Goal: Task Accomplishment & Management: Complete application form

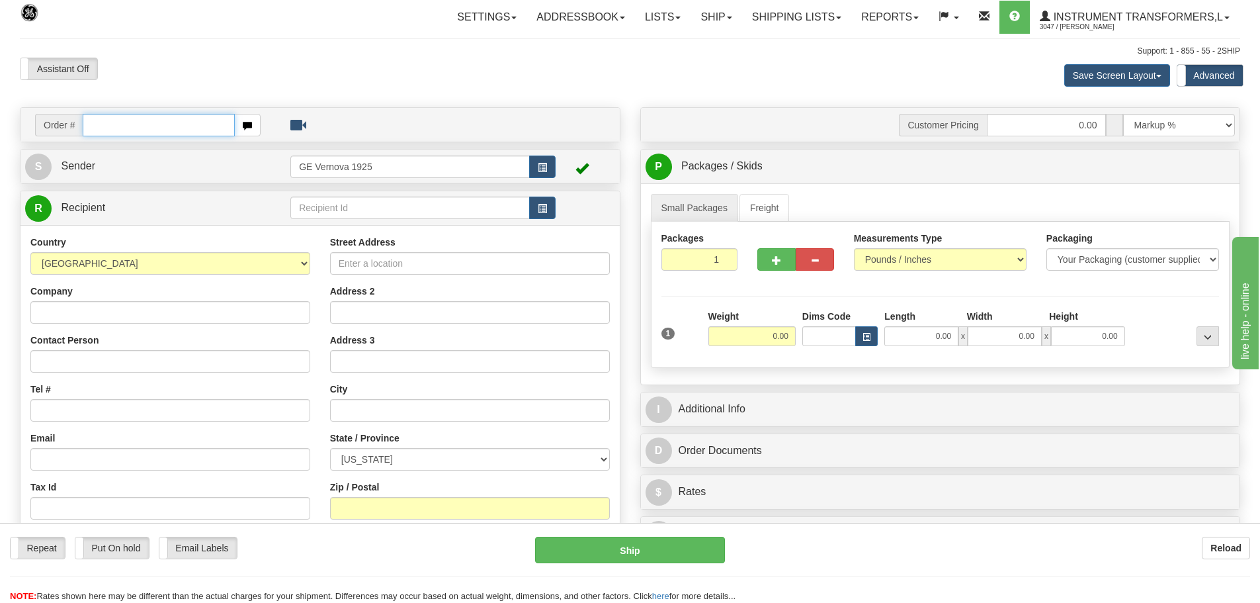
click at [112, 124] on input "text" at bounding box center [159, 125] width 152 height 22
type input "86707295"
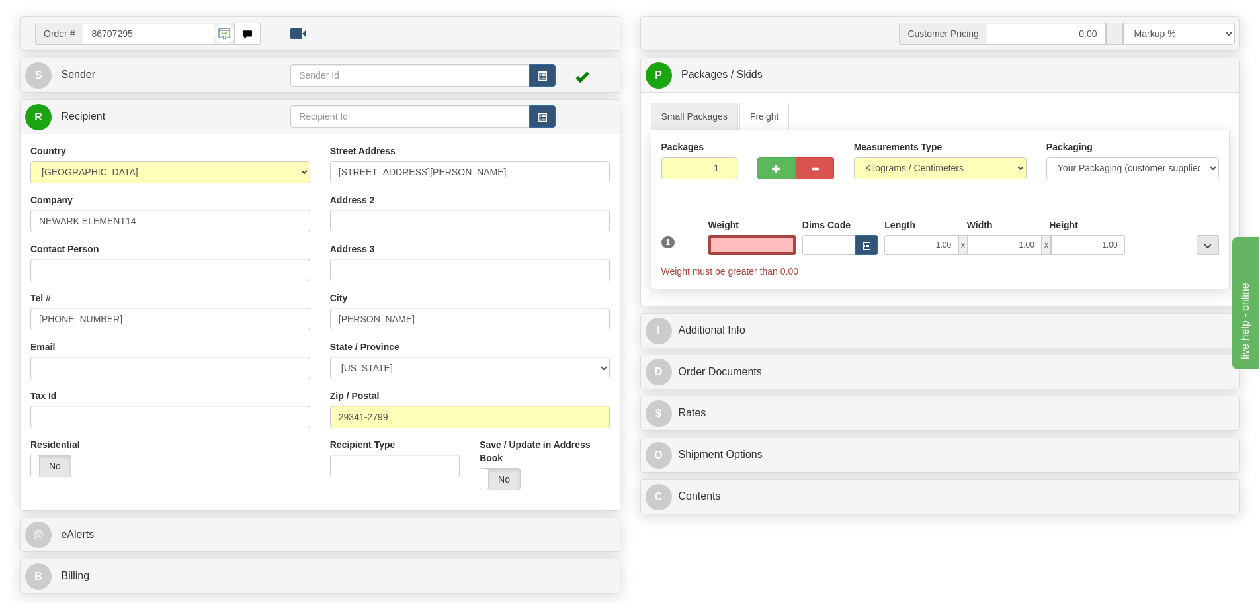
scroll to position [397, 0]
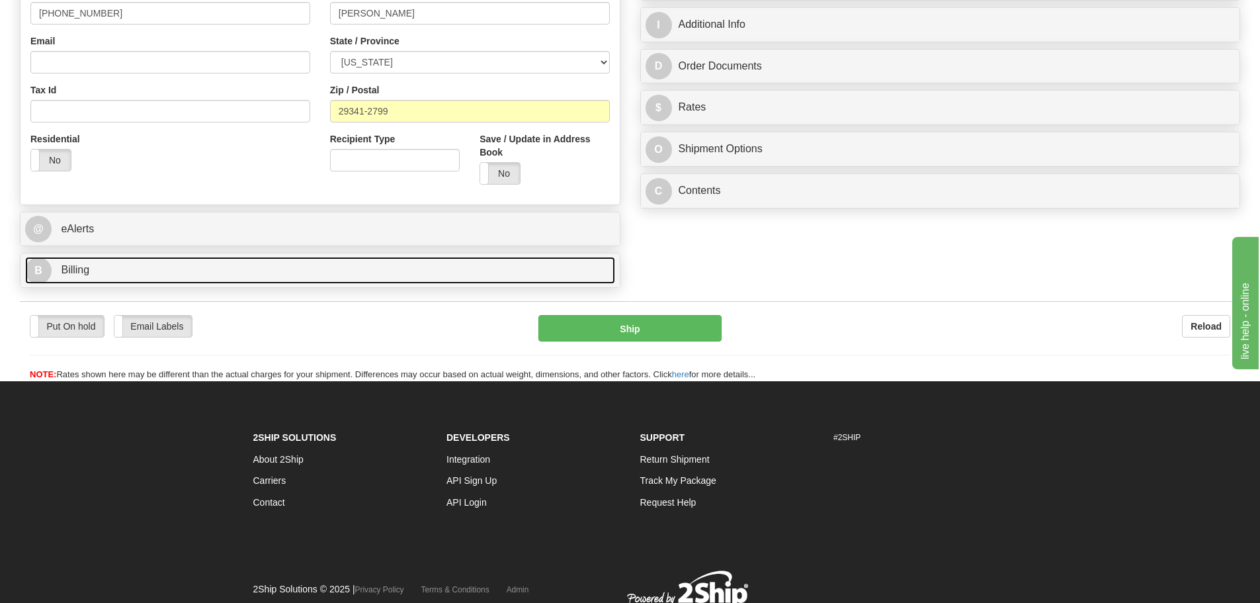
type input "0.00"
click at [220, 275] on link "B Billing" at bounding box center [320, 270] width 590 height 27
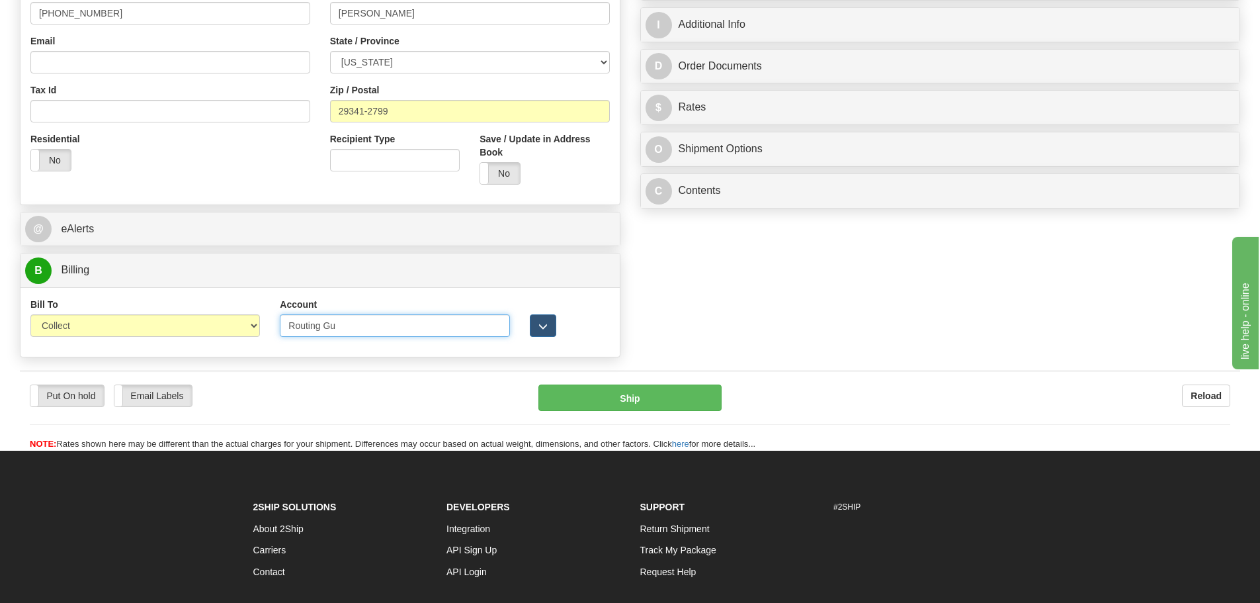
click at [341, 326] on input "Routing Gu" at bounding box center [395, 325] width 230 height 22
type input "R"
type input "6A409X"
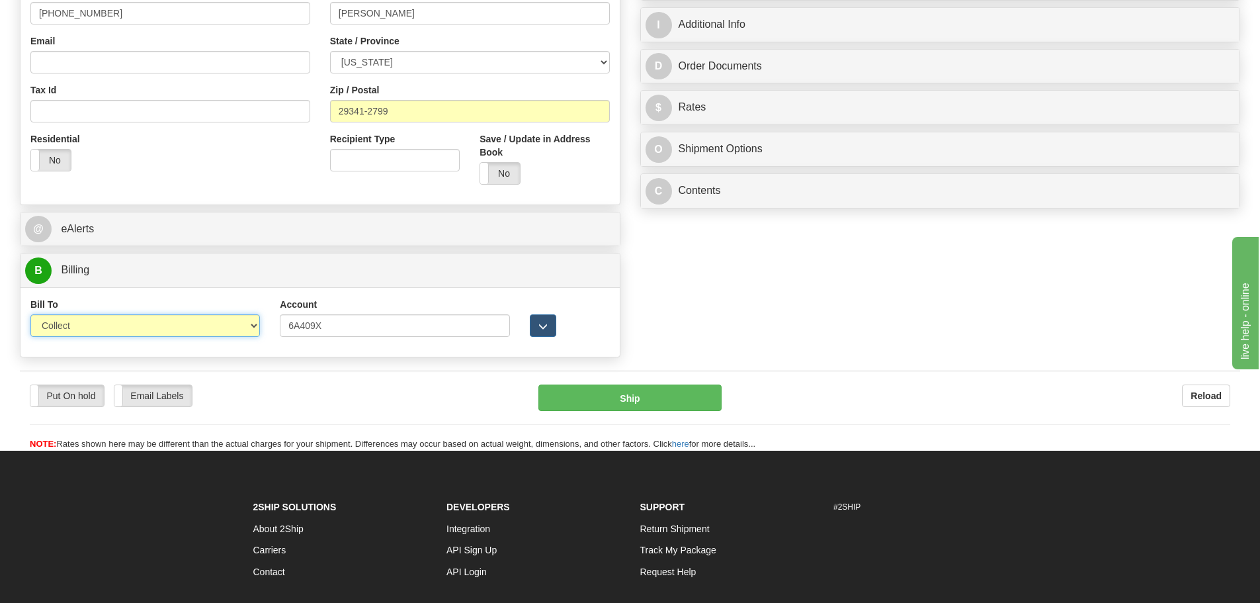
click at [257, 326] on select "Sender Recipient Third Party Collect" at bounding box center [145, 325] width 230 height 22
select select "2"
click at [30, 314] on select "Sender Recipient Third Party Collect" at bounding box center [145, 325] width 230 height 22
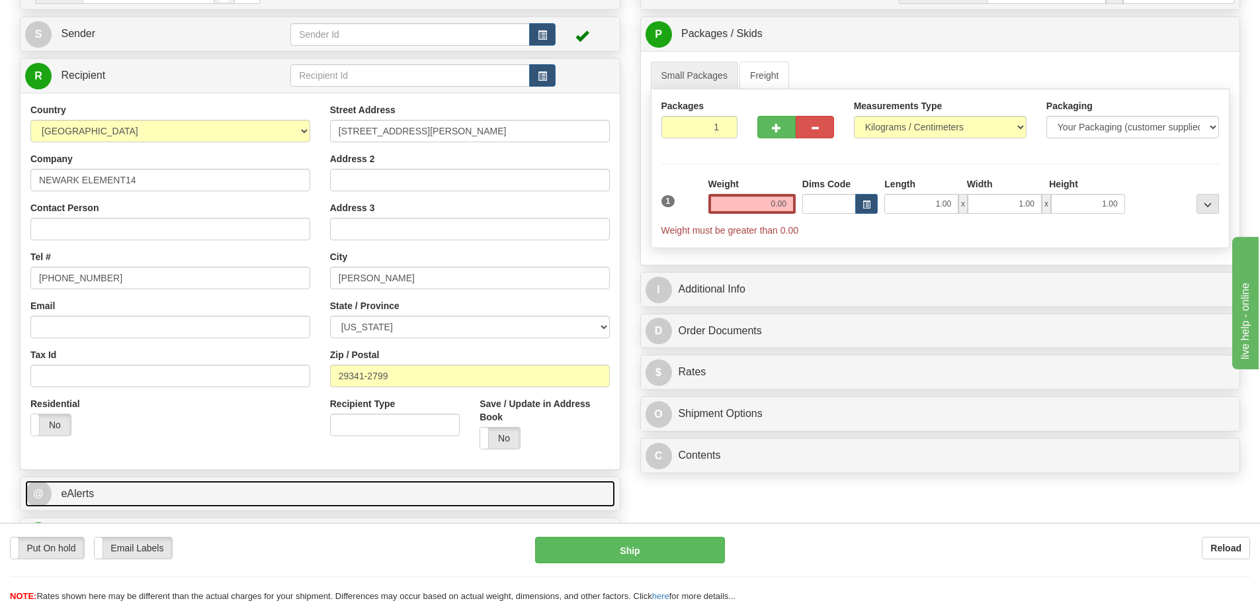
click at [479, 486] on link "@ eAlerts" at bounding box center [320, 493] width 590 height 27
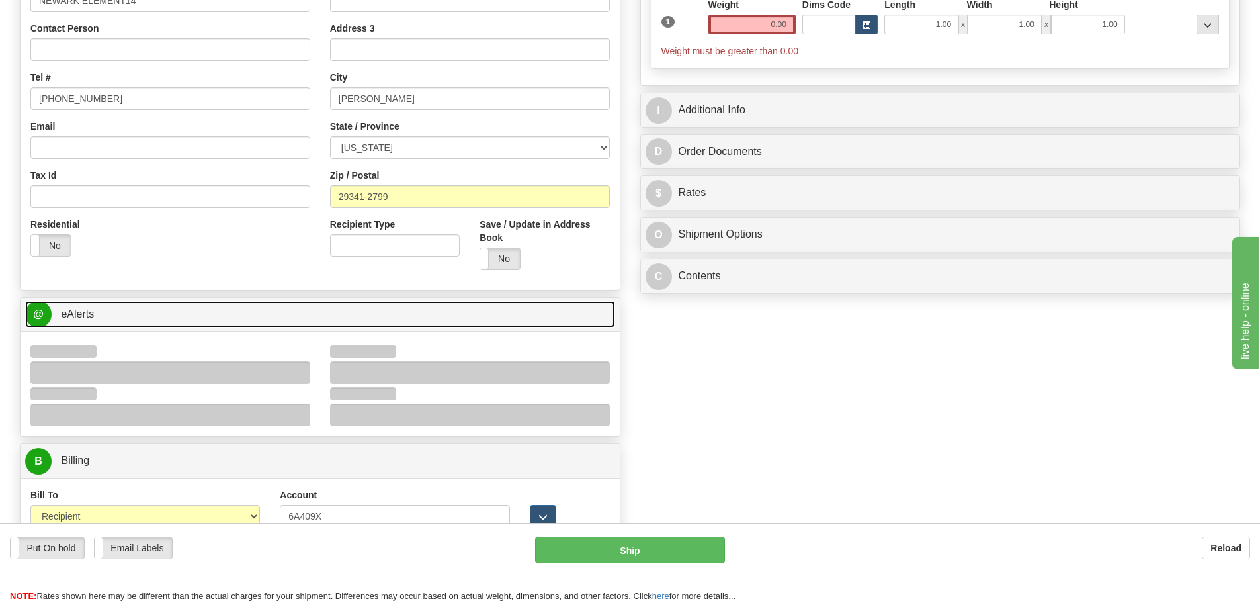
scroll to position [331, 0]
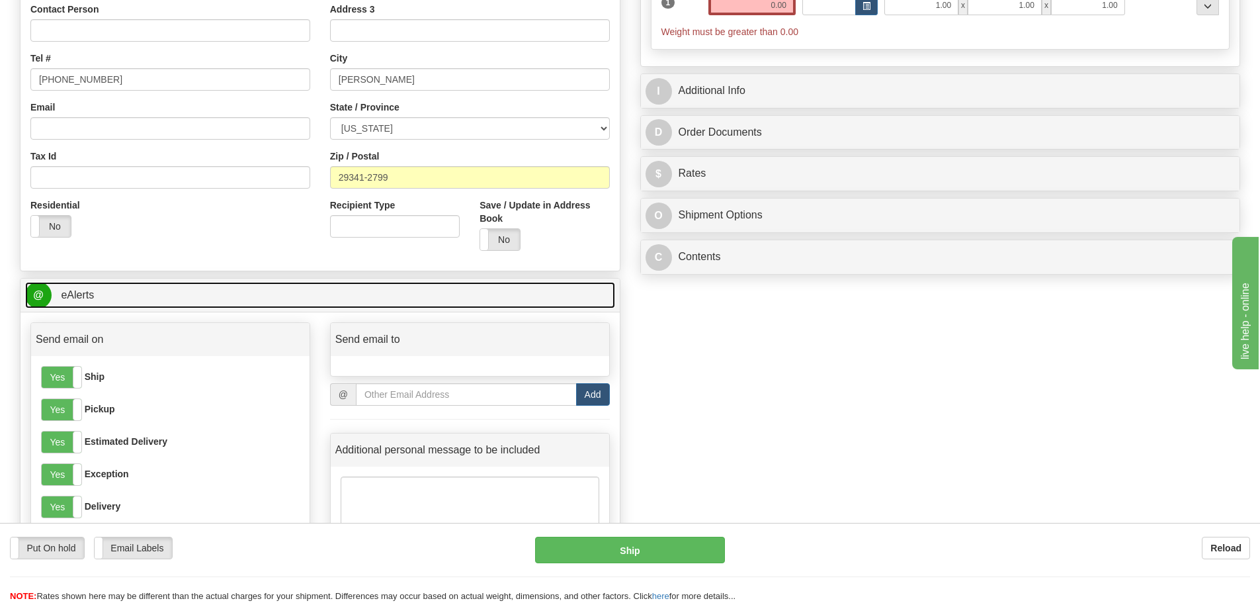
click at [192, 289] on link "@ eAlerts" at bounding box center [320, 295] width 590 height 27
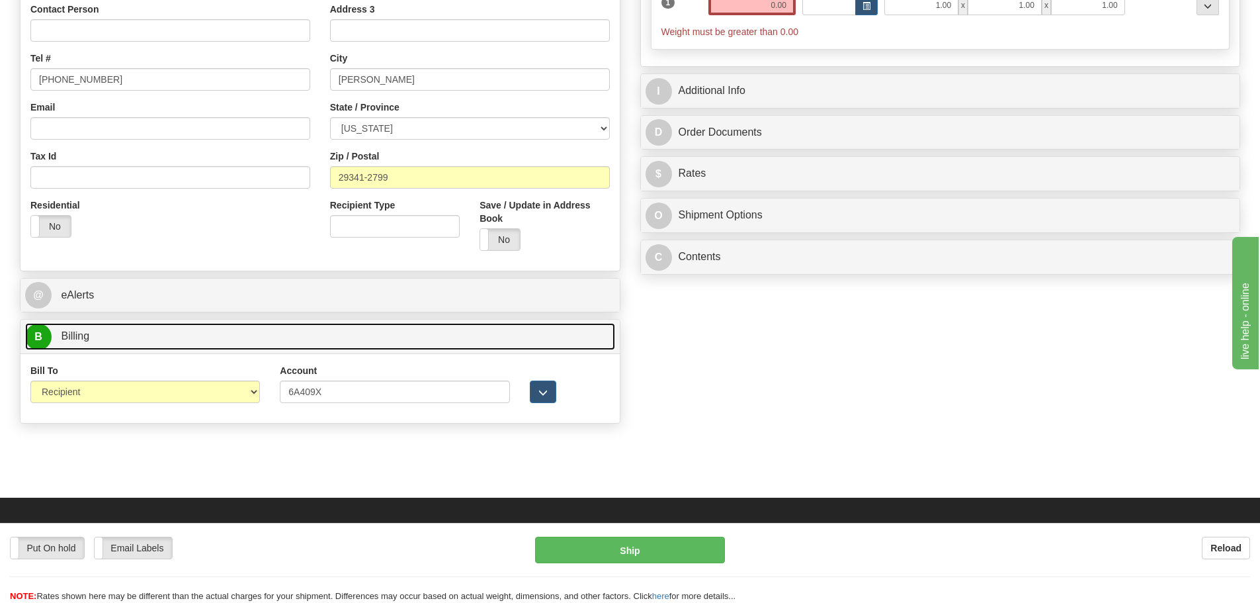
click at [174, 338] on link "B Billing" at bounding box center [320, 336] width 590 height 27
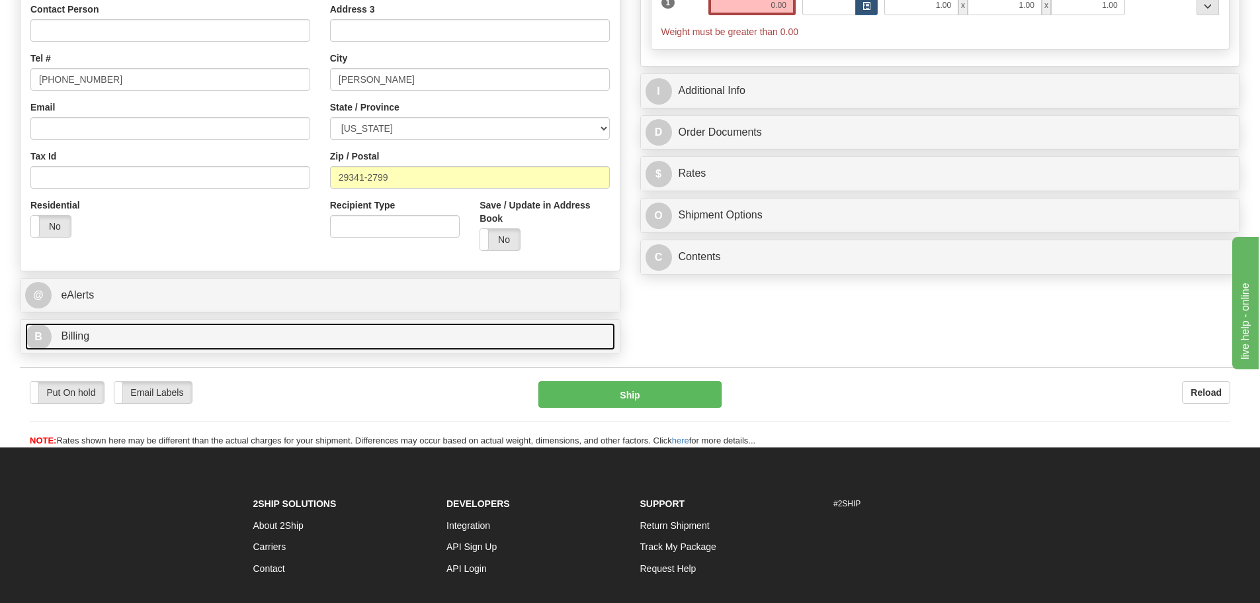
click at [174, 337] on link "B Billing" at bounding box center [320, 336] width 590 height 27
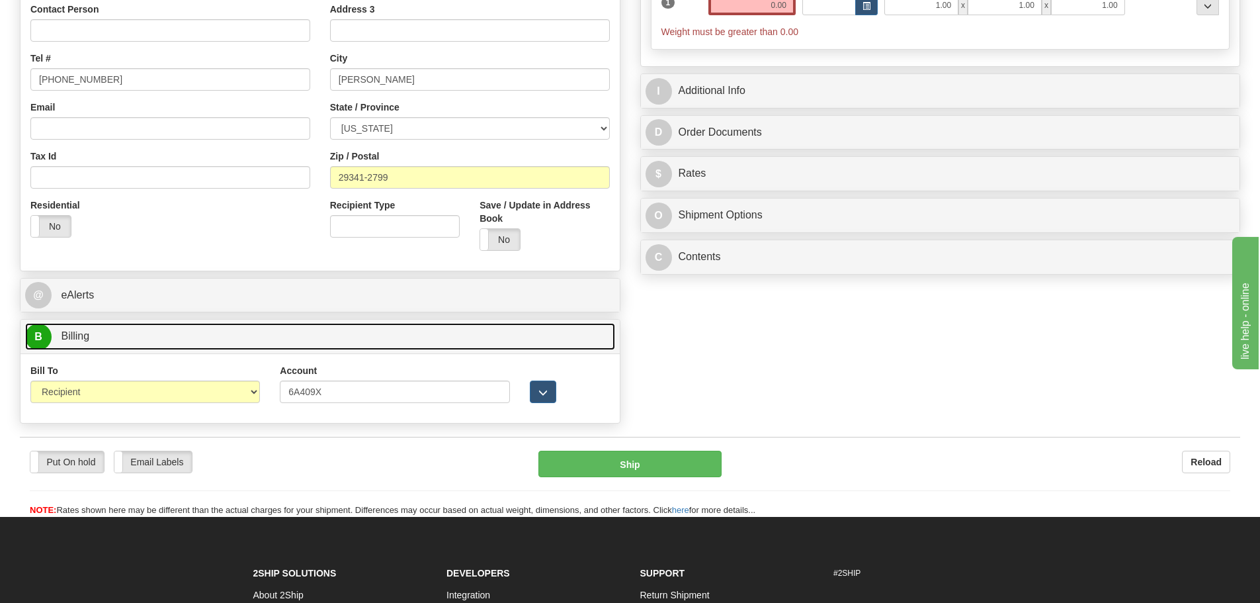
click at [174, 337] on link "B Billing" at bounding box center [320, 336] width 590 height 27
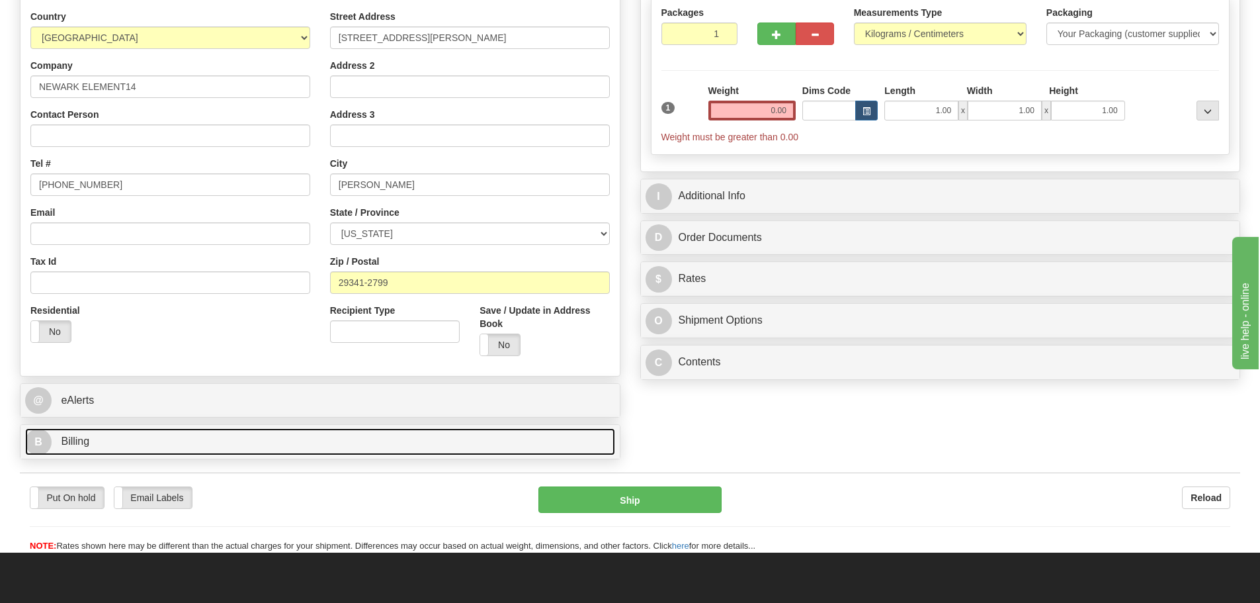
scroll to position [66, 0]
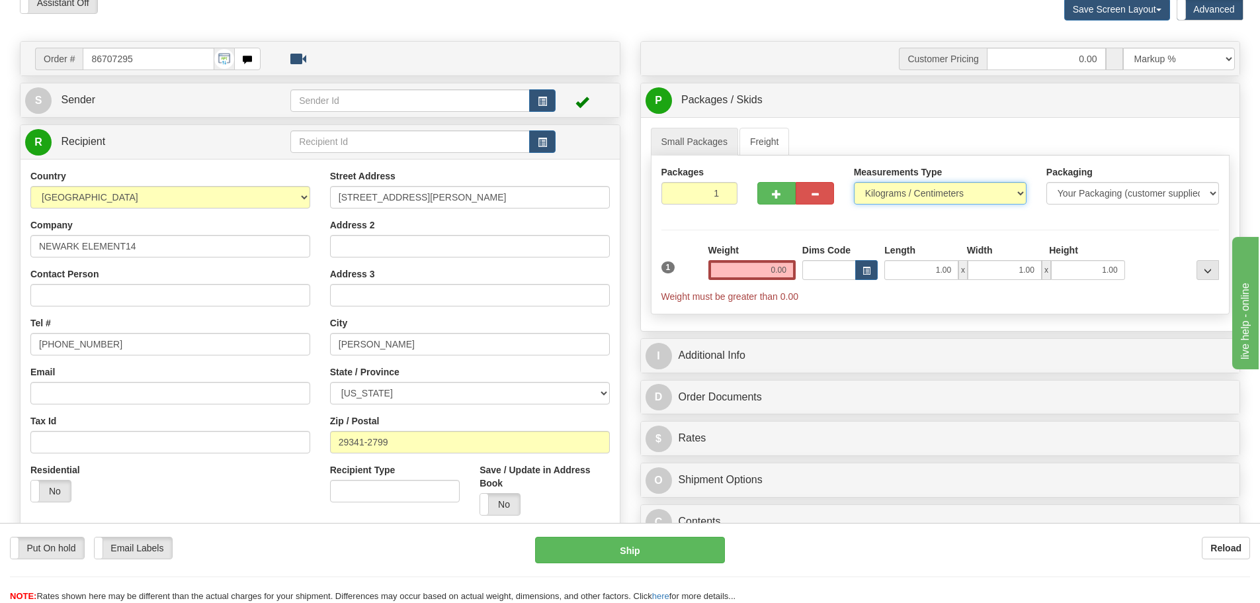
click at [1025, 193] on select "Pounds / Inches Kilograms / Centimeters" at bounding box center [940, 193] width 173 height 22
select select "0"
click at [854, 182] on select "Pounds / Inches Kilograms / Centimeters" at bounding box center [940, 193] width 173 height 22
click at [793, 270] on input "0.00" at bounding box center [752, 270] width 87 height 20
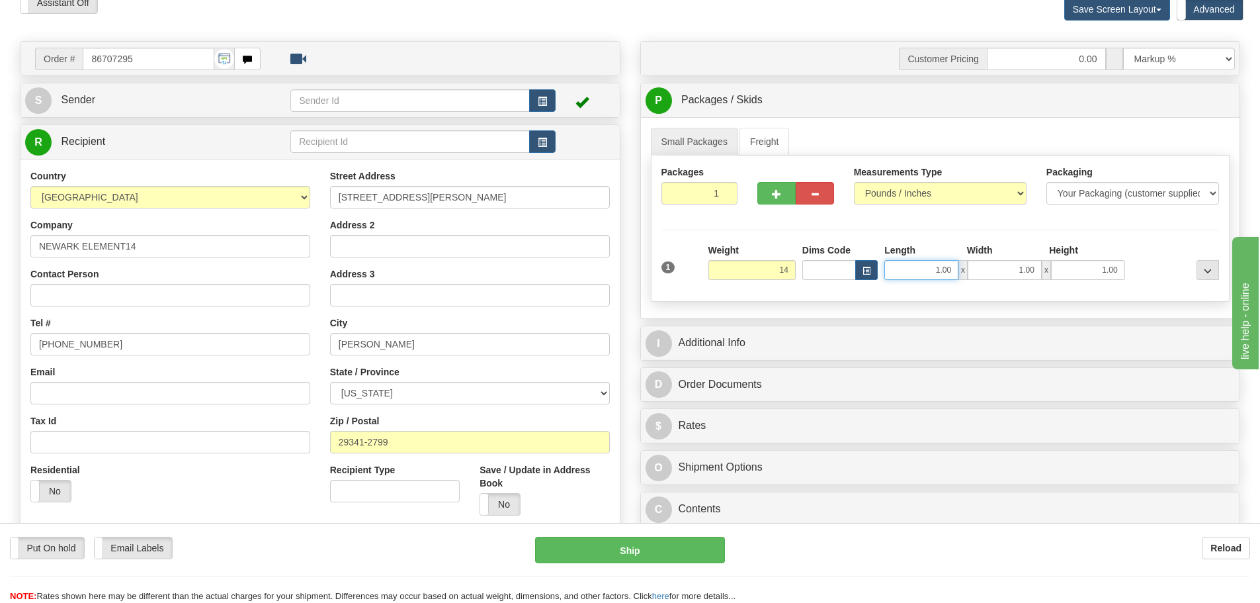
type input "14.00"
click at [955, 267] on input "1.00" at bounding box center [922, 270] width 74 height 20
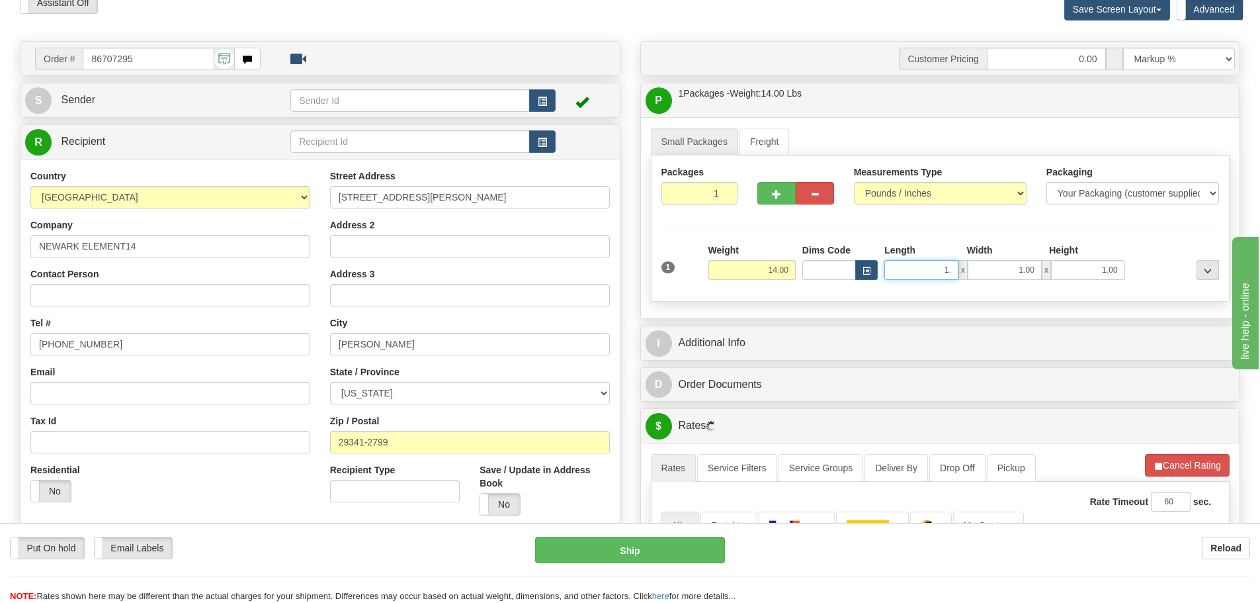
type input "1"
type input "9.00"
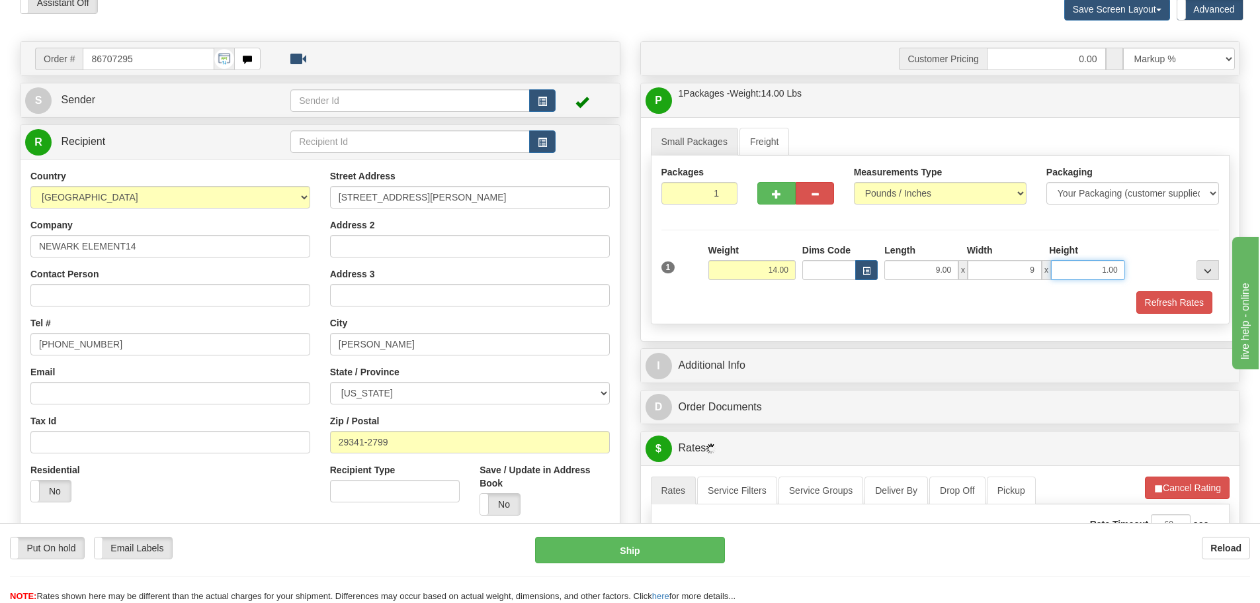
type input "9.00"
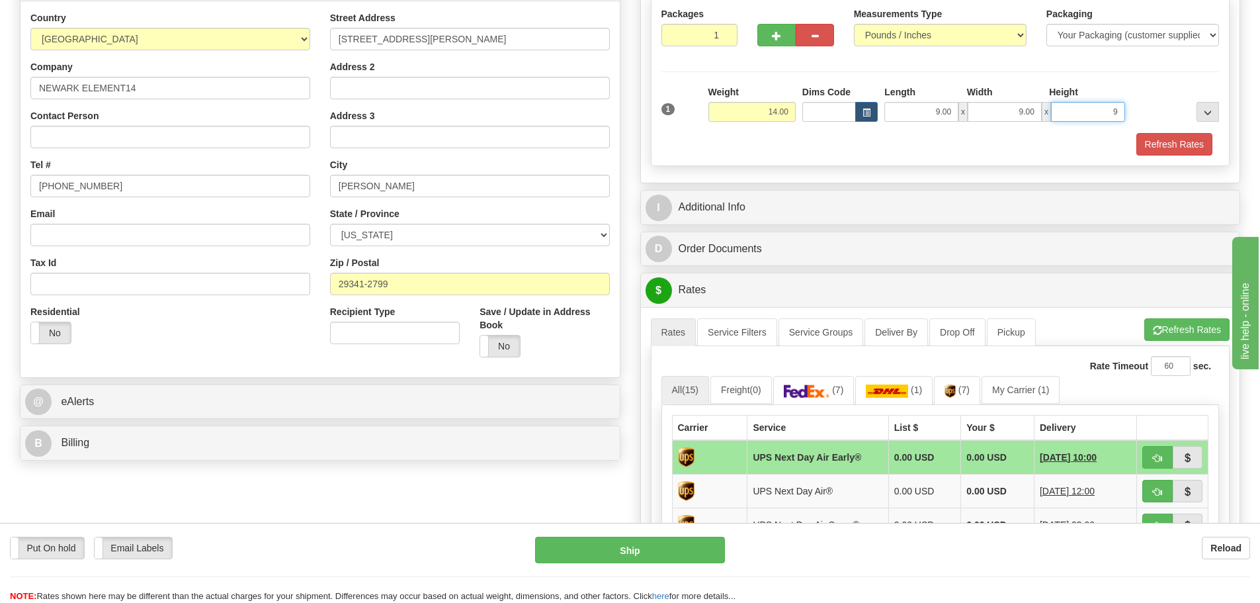
scroll to position [265, 0]
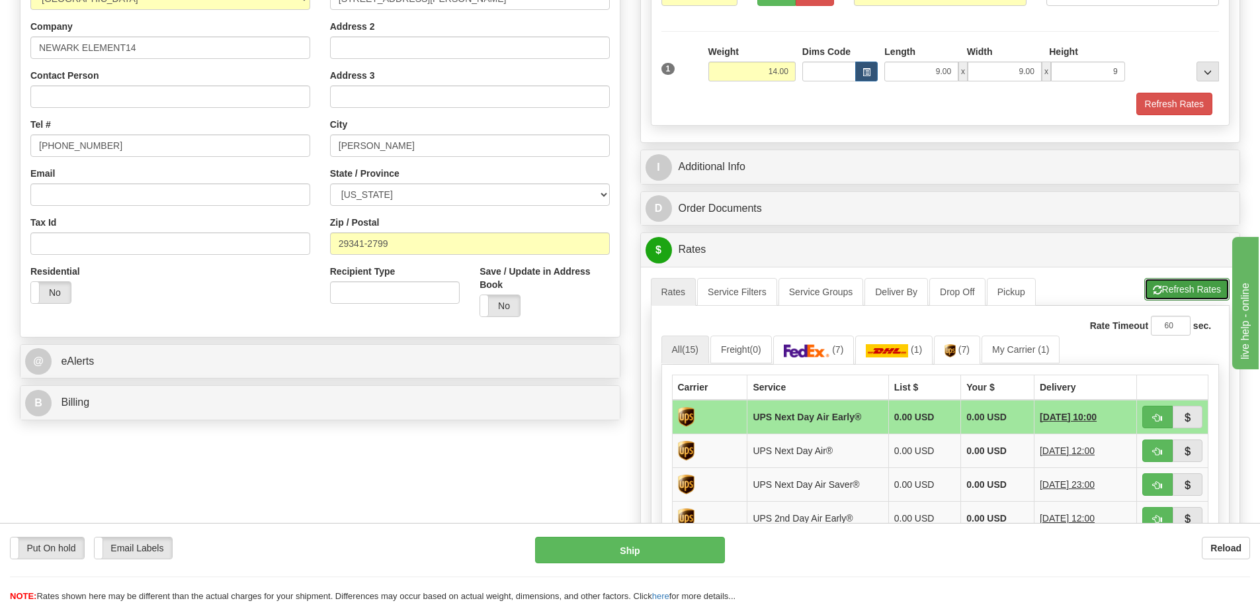
type input "9.00"
click at [1153, 281] on button "Refresh Rates" at bounding box center [1187, 289] width 85 height 22
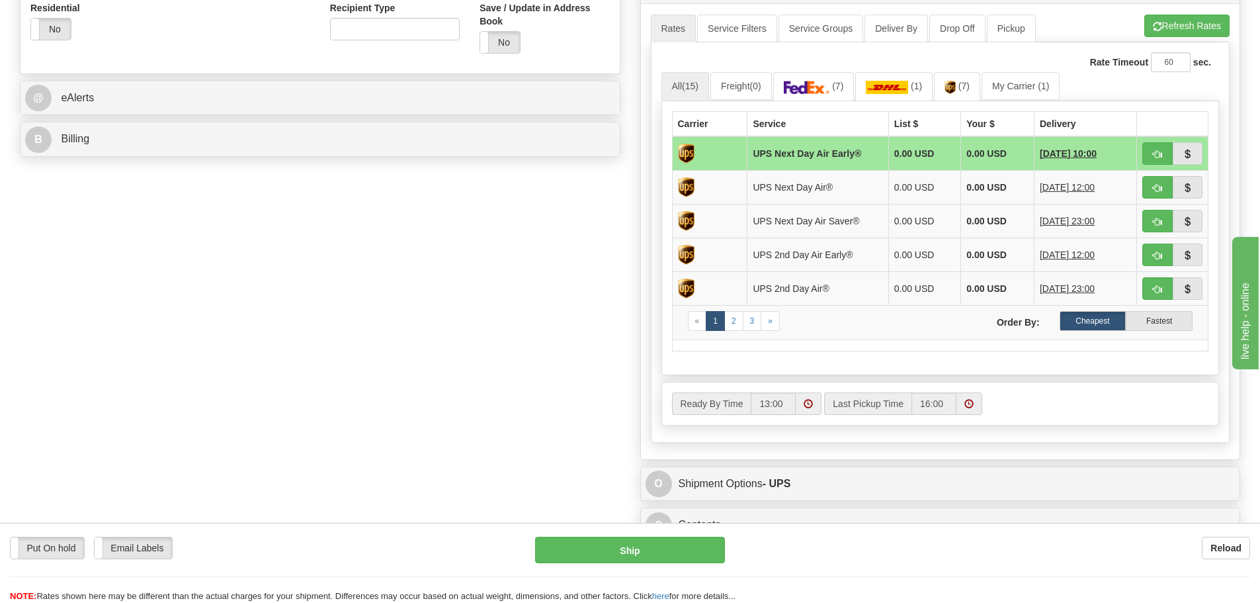
scroll to position [529, 0]
click at [736, 320] on link "2" at bounding box center [733, 320] width 19 height 20
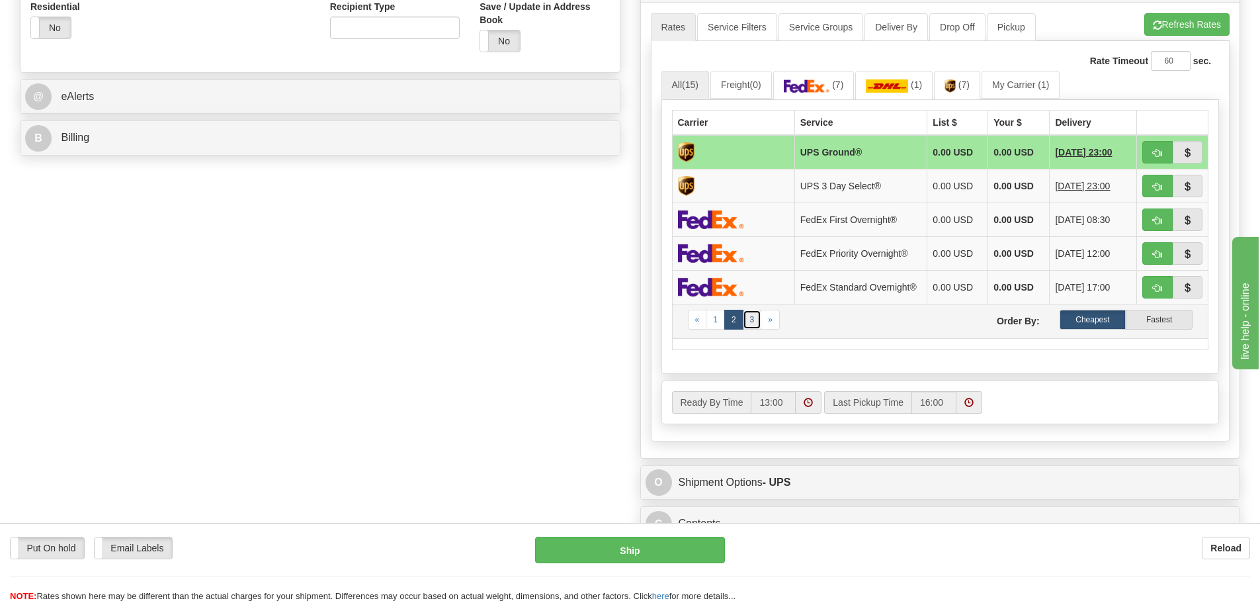
click at [756, 327] on link "3" at bounding box center [752, 320] width 19 height 20
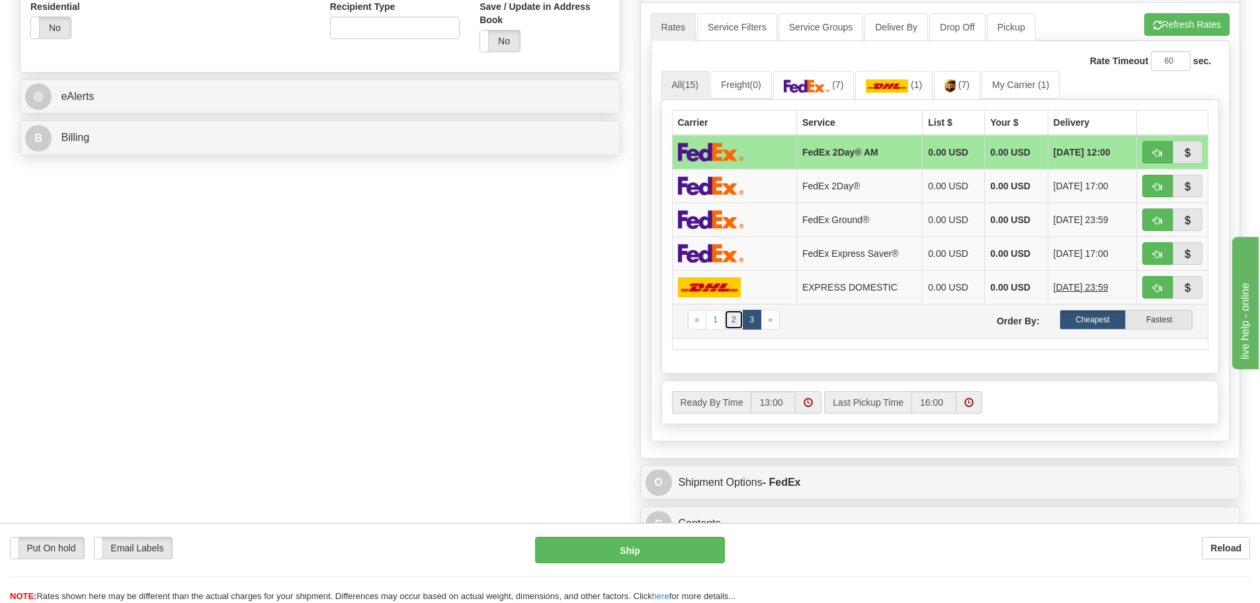
click at [736, 322] on link "2" at bounding box center [733, 320] width 19 height 20
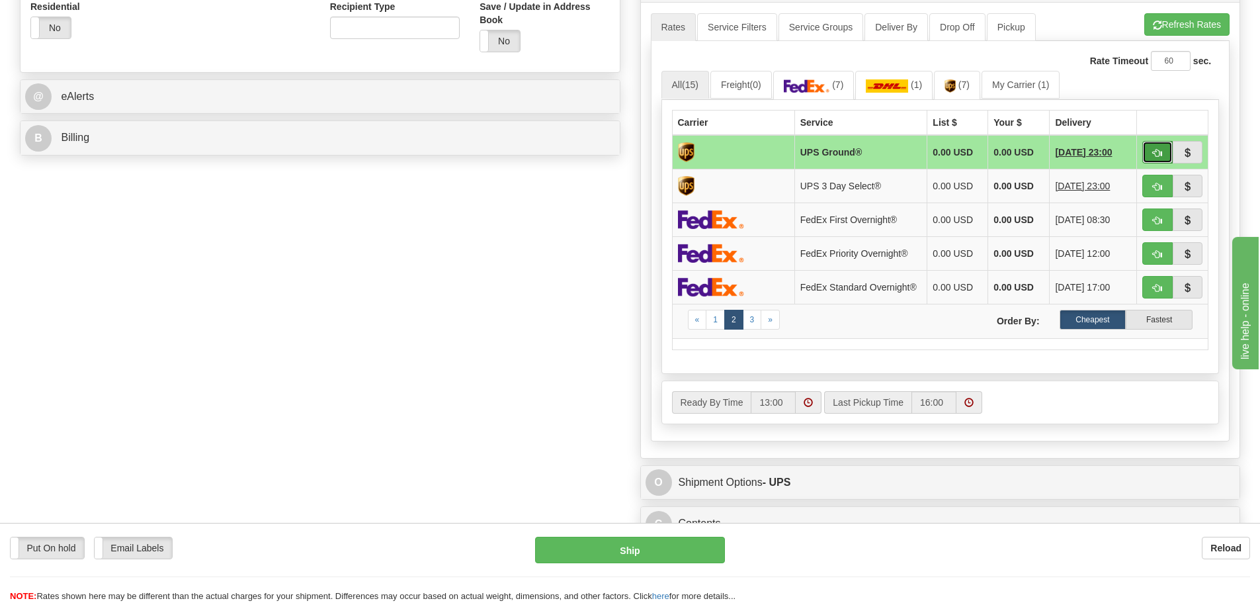
click at [1158, 149] on span "button" at bounding box center [1157, 153] width 9 height 9
type input "03"
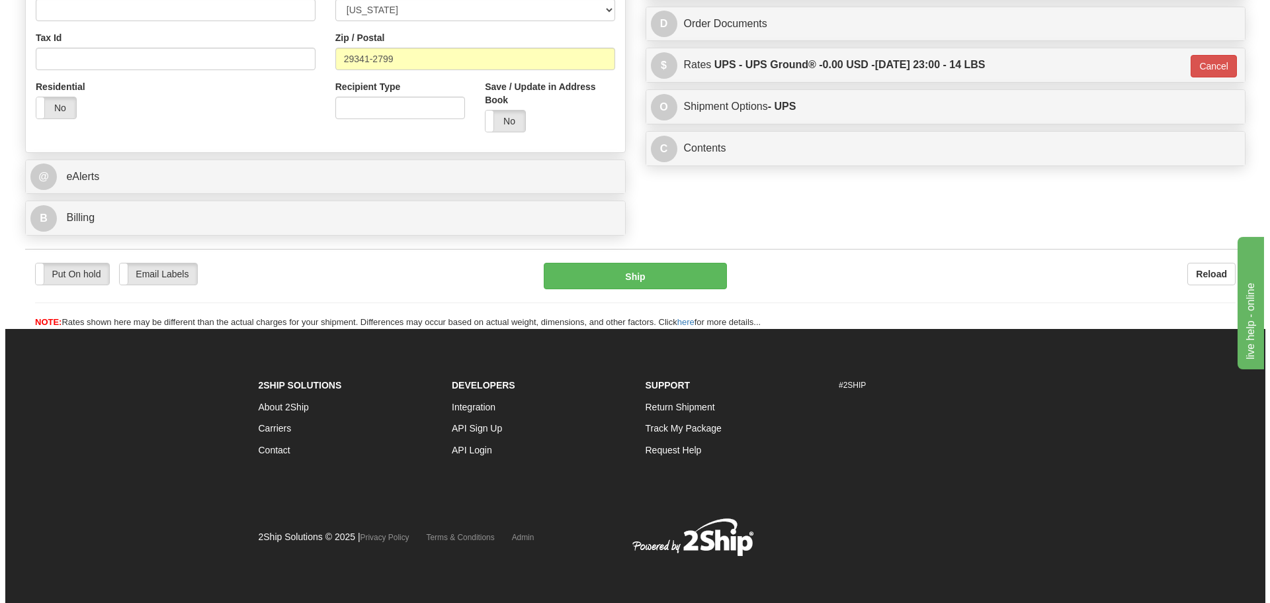
scroll to position [450, 0]
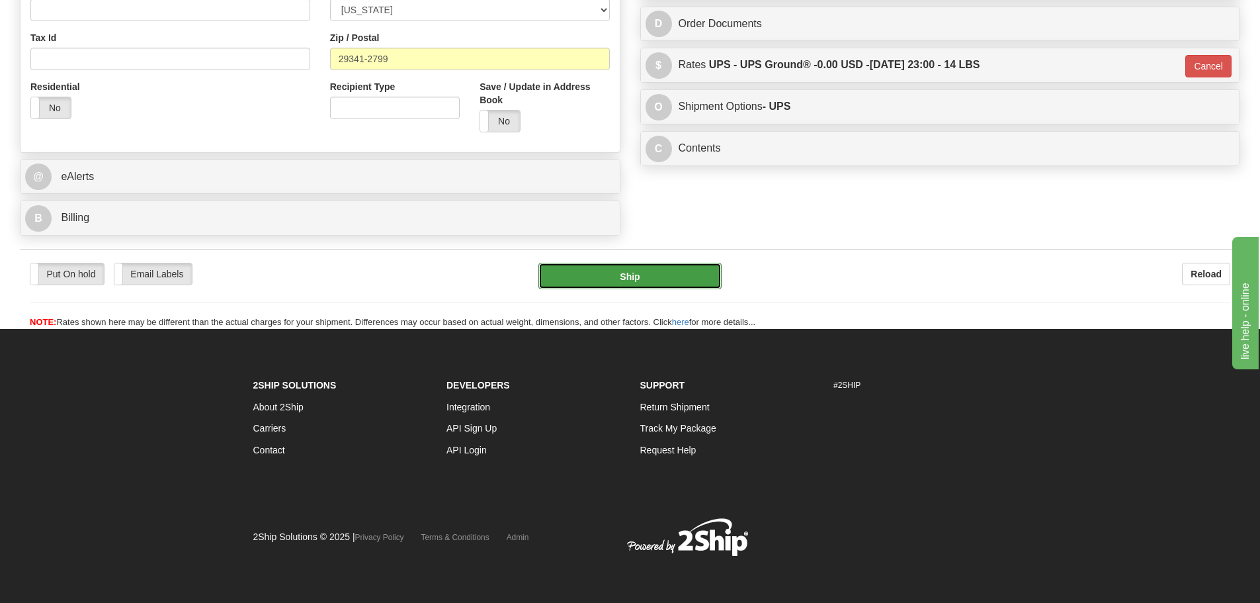
click at [672, 284] on button "Ship" at bounding box center [630, 276] width 183 height 26
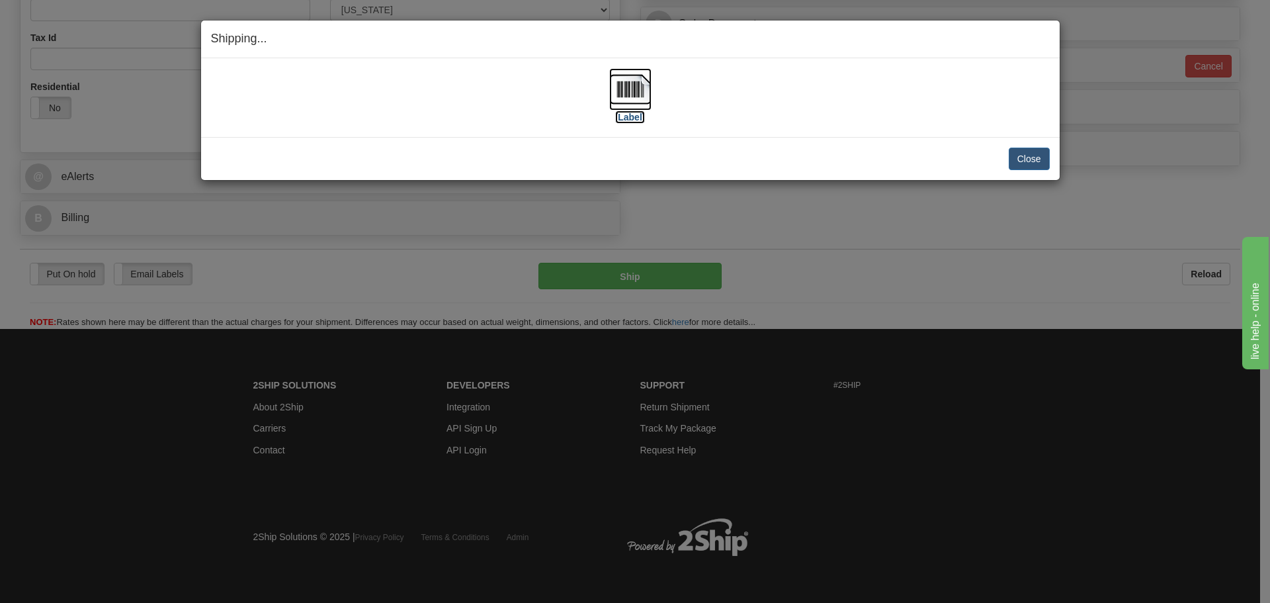
click at [632, 92] on img at bounding box center [630, 89] width 42 height 42
click at [1033, 155] on button "Close" at bounding box center [1029, 159] width 41 height 22
